Goal: Task Accomplishment & Management: Use online tool/utility

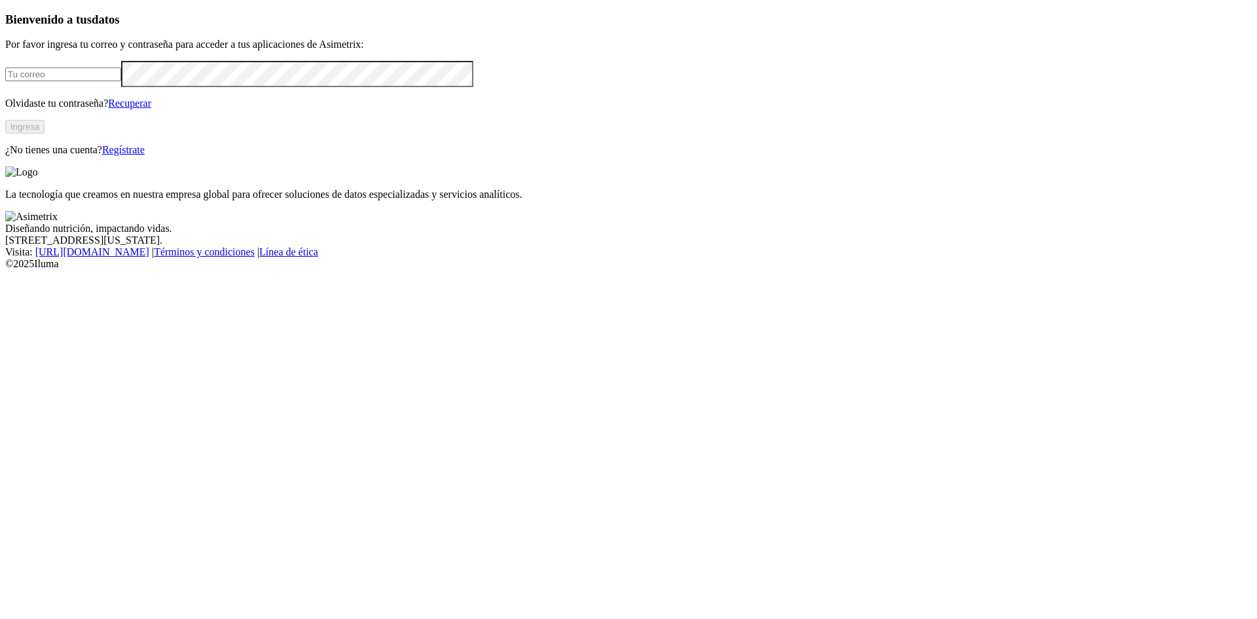
click at [121, 81] on input "email" at bounding box center [63, 74] width 116 height 14
click at [5, 270] on com-1password-button at bounding box center [5, 270] width 0 height 0
type input "[PERSON_NAME][EMAIL_ADDRESS][PERSON_NAME][DOMAIN_NAME]"
click at [45, 134] on button "Ingresa" at bounding box center [24, 127] width 39 height 14
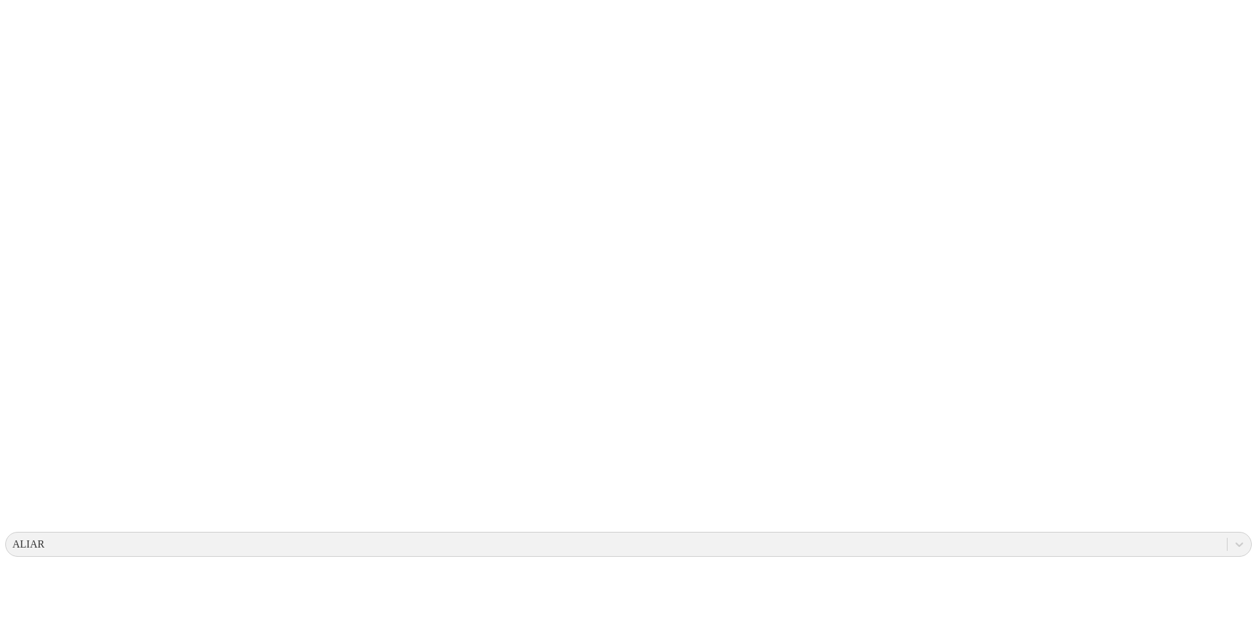
click at [39, 24] on icon at bounding box center [25, 267] width 41 height 524
drag, startPoint x: 125, startPoint y: 189, endPoint x: 172, endPoint y: 172, distance: 49.7
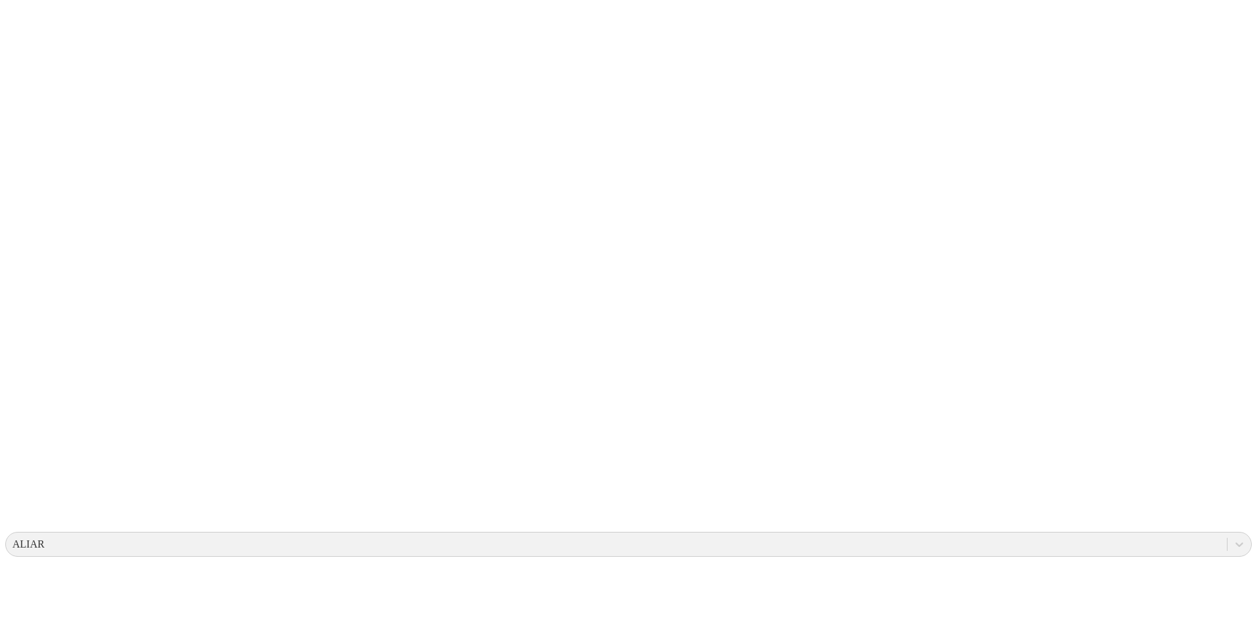
click at [34, 22] on icon at bounding box center [25, 267] width 41 height 524
